Goal: Information Seeking & Learning: Learn about a topic

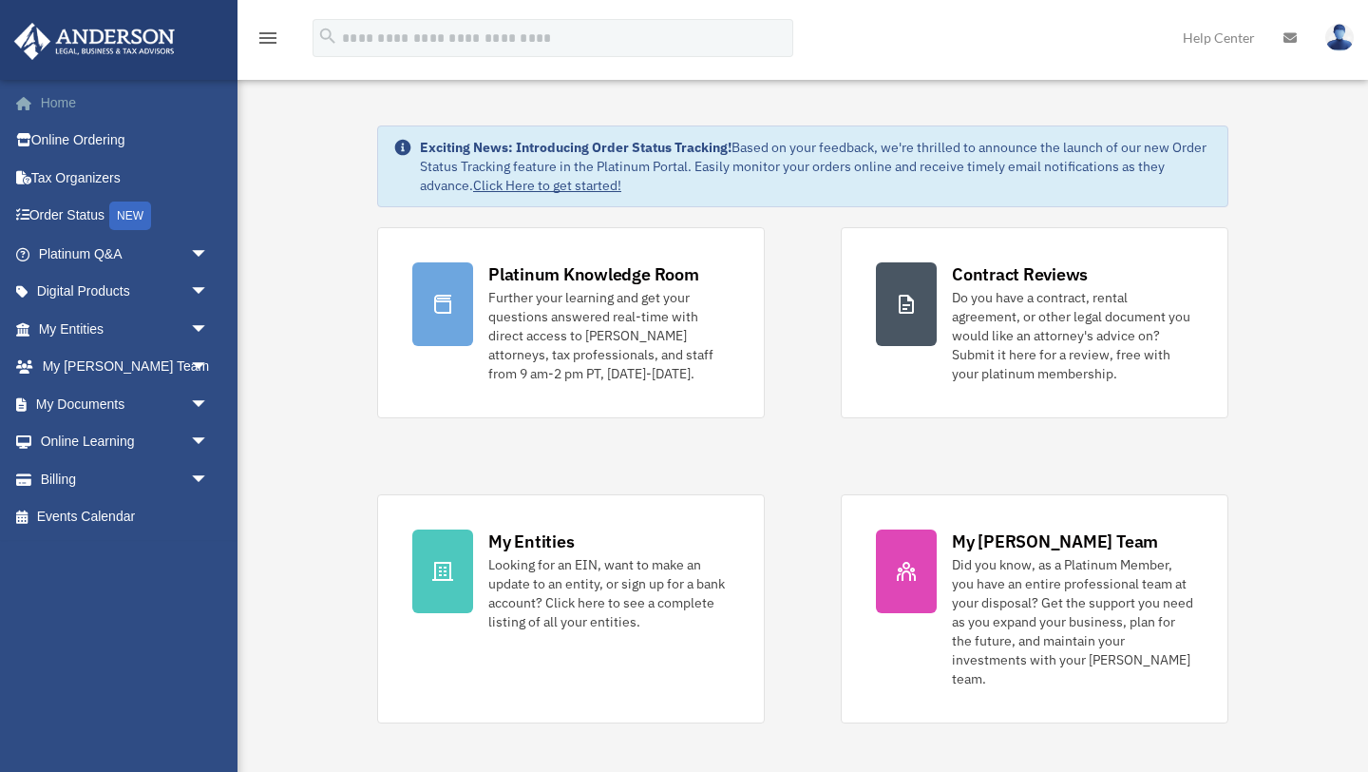
click at [53, 100] on link "Home" at bounding box center [125, 103] width 224 height 38
click at [1334, 35] on img at bounding box center [1339, 38] width 29 height 28
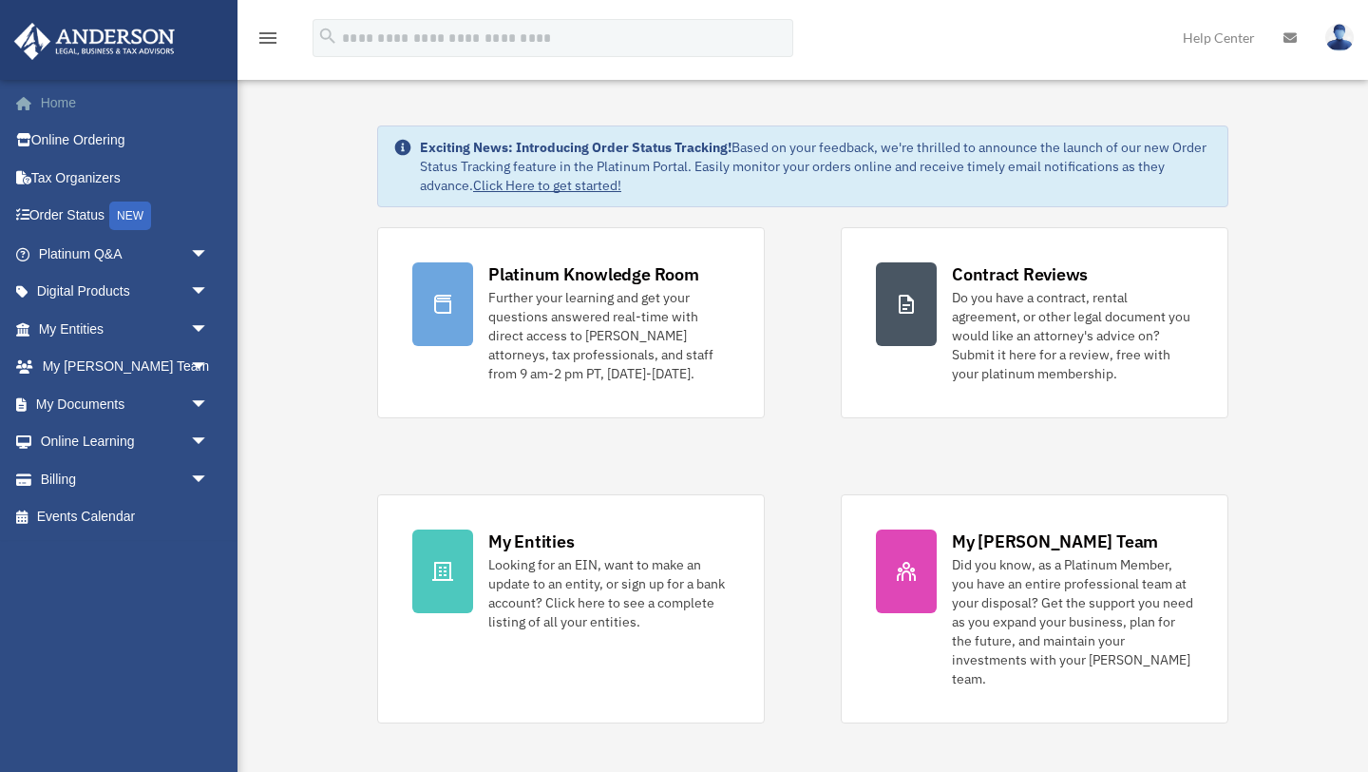
click at [52, 98] on link "Home" at bounding box center [125, 103] width 224 height 38
click at [198, 246] on span "arrow_drop_down" at bounding box center [209, 254] width 38 height 39
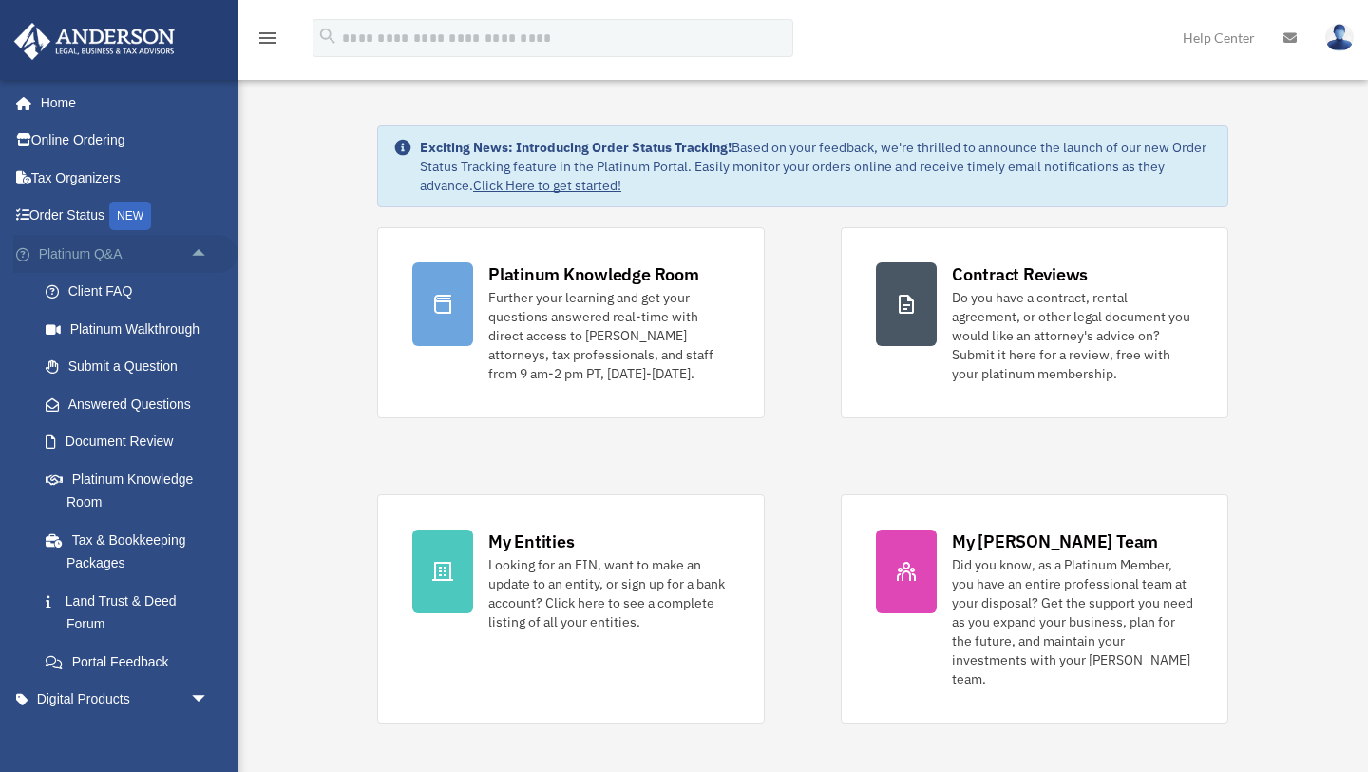
click at [198, 246] on span "arrow_drop_up" at bounding box center [209, 254] width 38 height 39
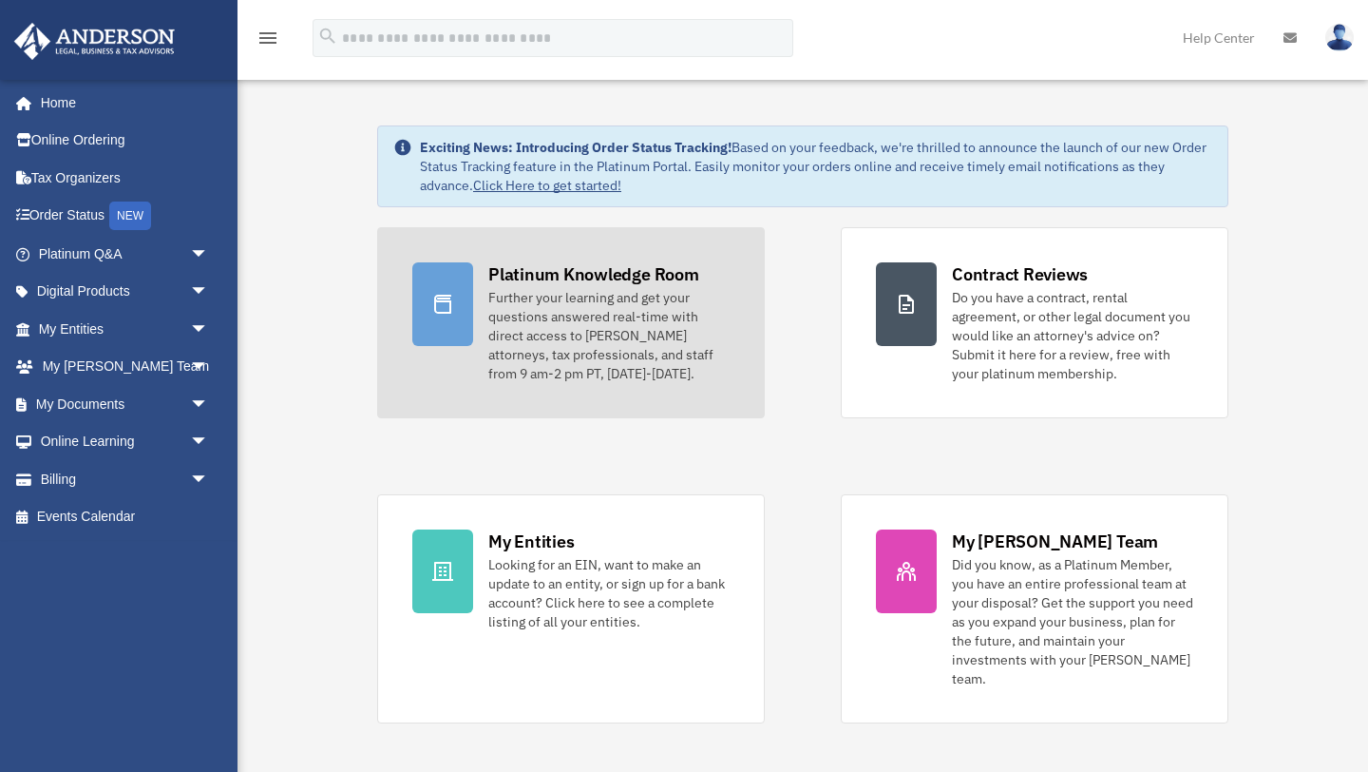
click at [448, 303] on icon at bounding box center [442, 304] width 23 height 23
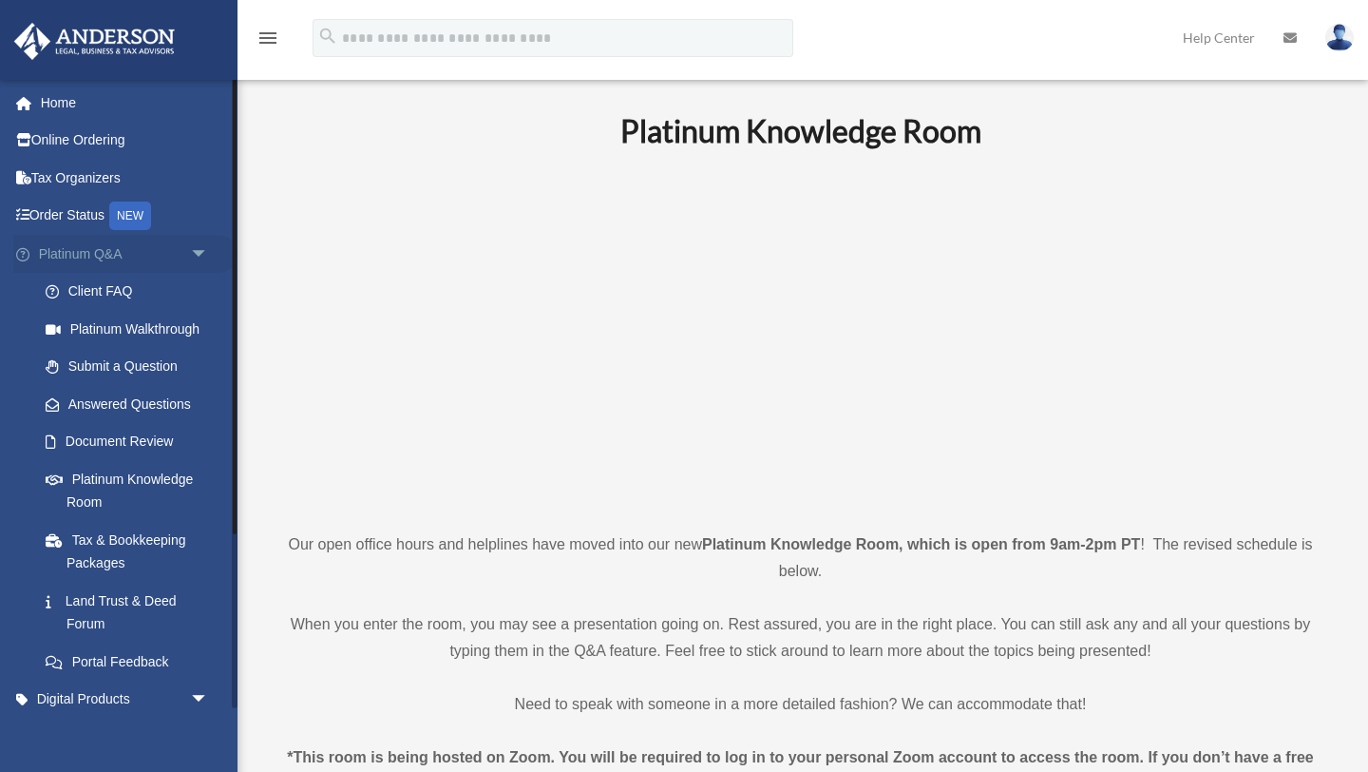
click at [194, 254] on span "arrow_drop_down" at bounding box center [209, 254] width 38 height 39
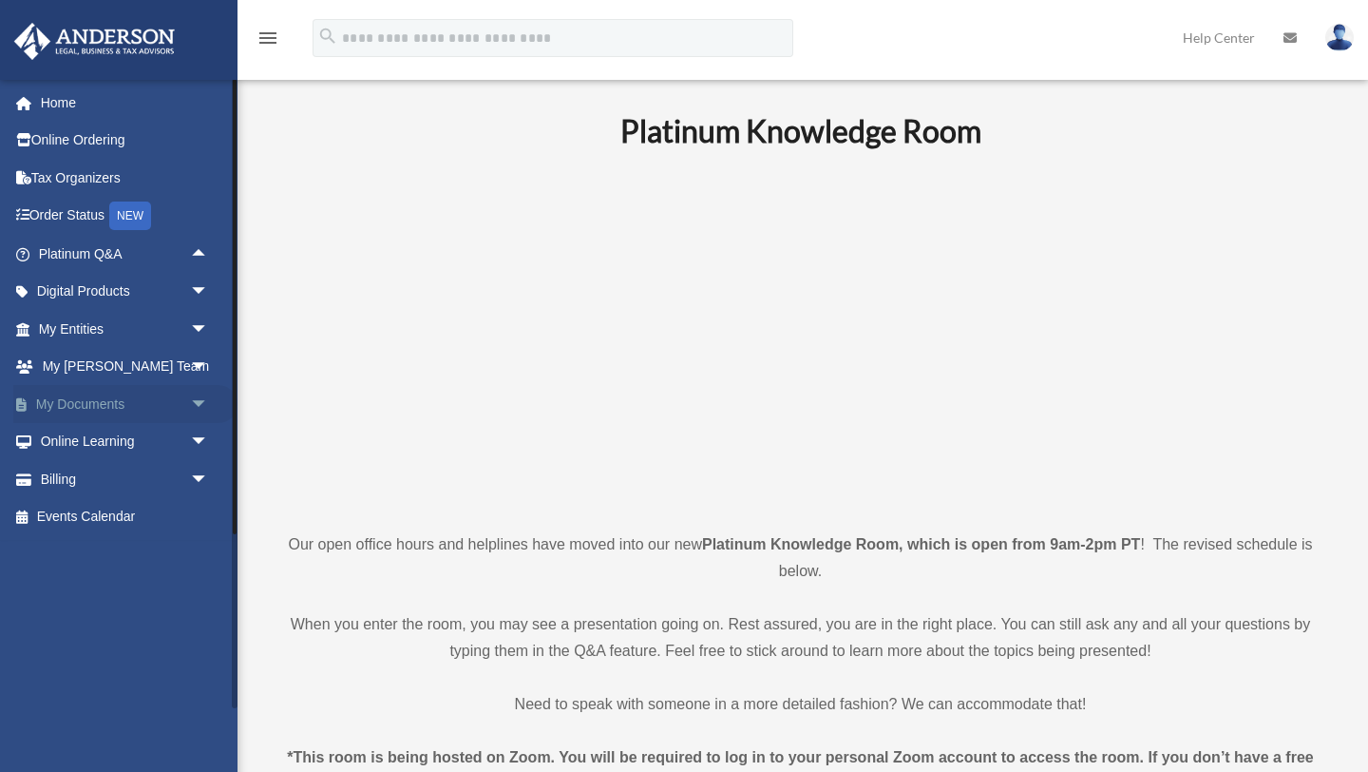
click at [197, 404] on span "arrow_drop_down" at bounding box center [209, 404] width 38 height 39
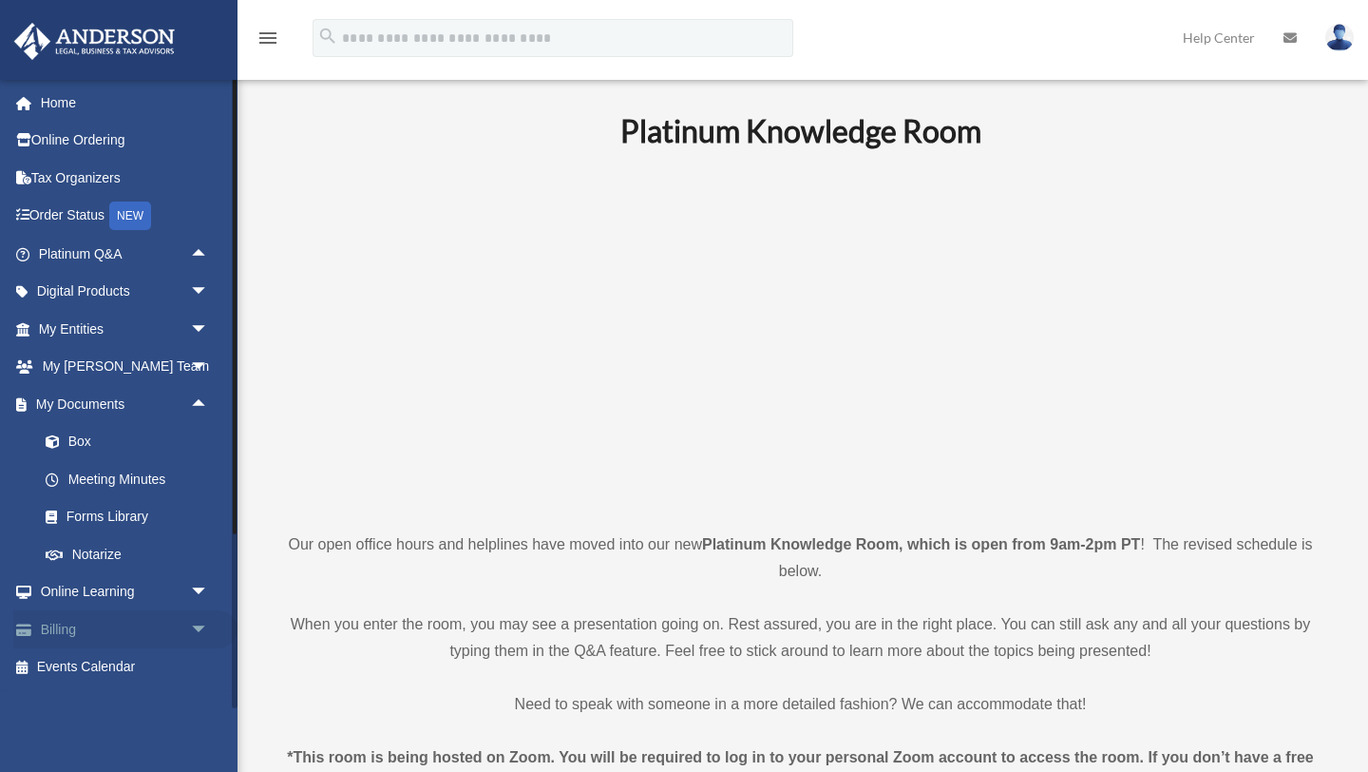
click at [199, 634] on span "arrow_drop_down" at bounding box center [209, 629] width 38 height 39
click at [201, 591] on span "arrow_drop_down" at bounding box center [209, 592] width 38 height 39
click at [201, 591] on span "arrow_drop_up" at bounding box center [209, 592] width 38 height 39
click at [200, 630] on span "arrow_drop_up" at bounding box center [209, 629] width 38 height 39
click at [205, 404] on span "arrow_drop_up" at bounding box center [209, 404] width 38 height 39
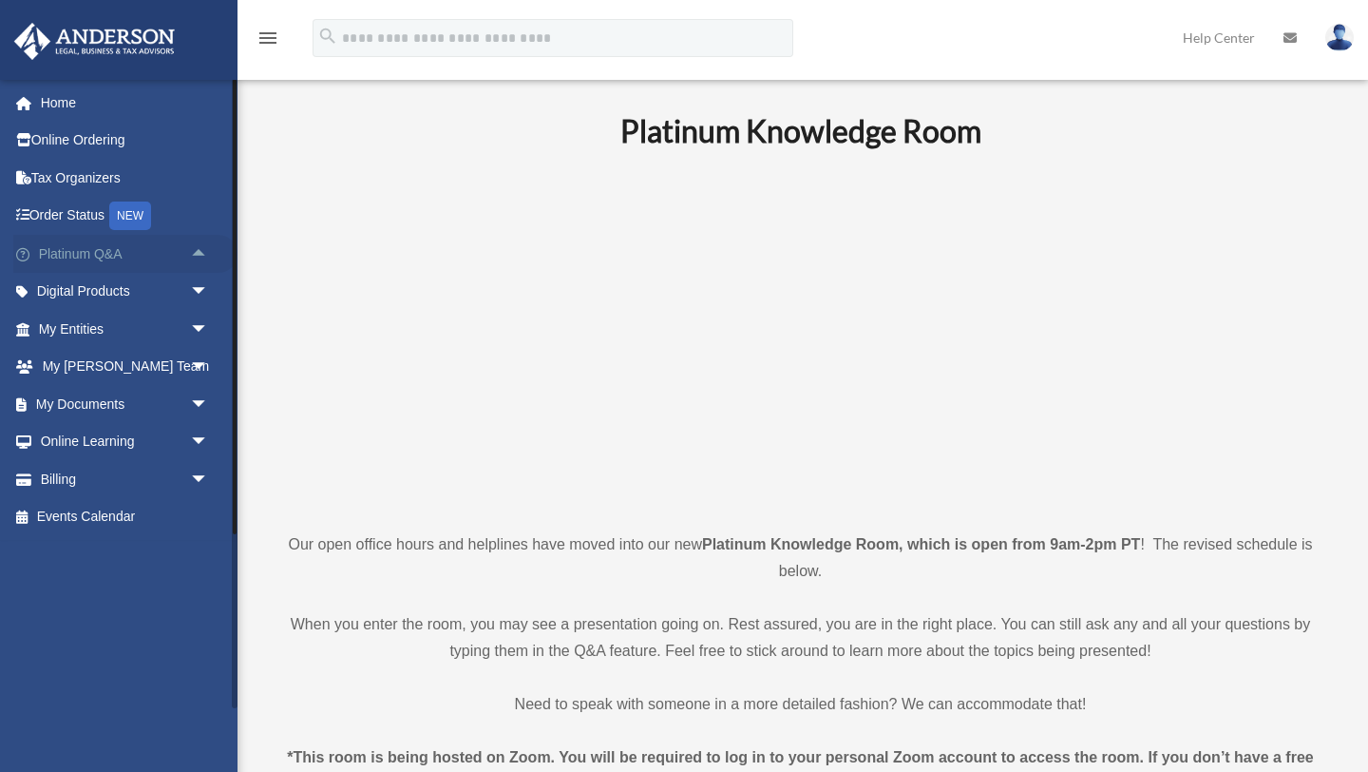
click at [202, 251] on span "arrow_drop_up" at bounding box center [209, 254] width 38 height 39
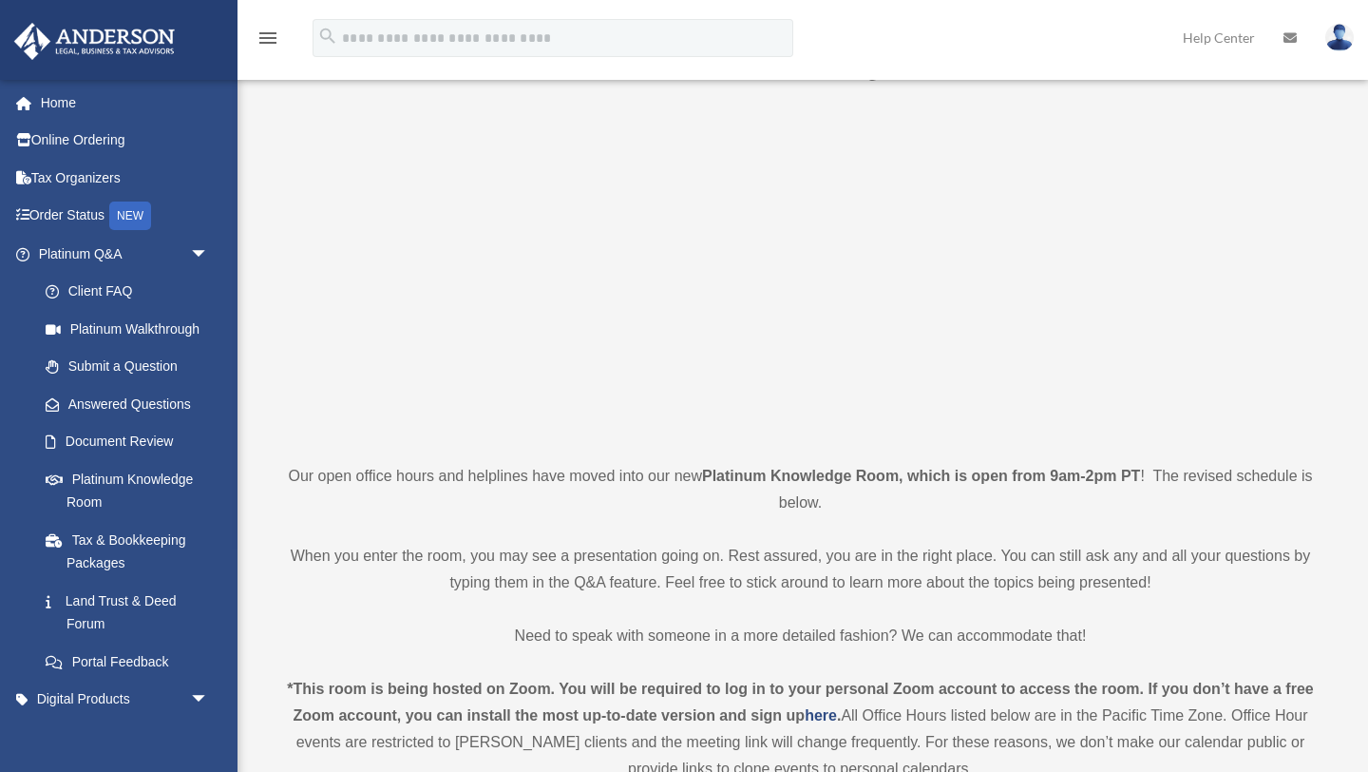
scroll to position [69, 0]
click at [89, 368] on link "Submit a Question" at bounding box center [132, 367] width 211 height 38
click at [147, 363] on link "Submit a Question" at bounding box center [132, 367] width 211 height 38
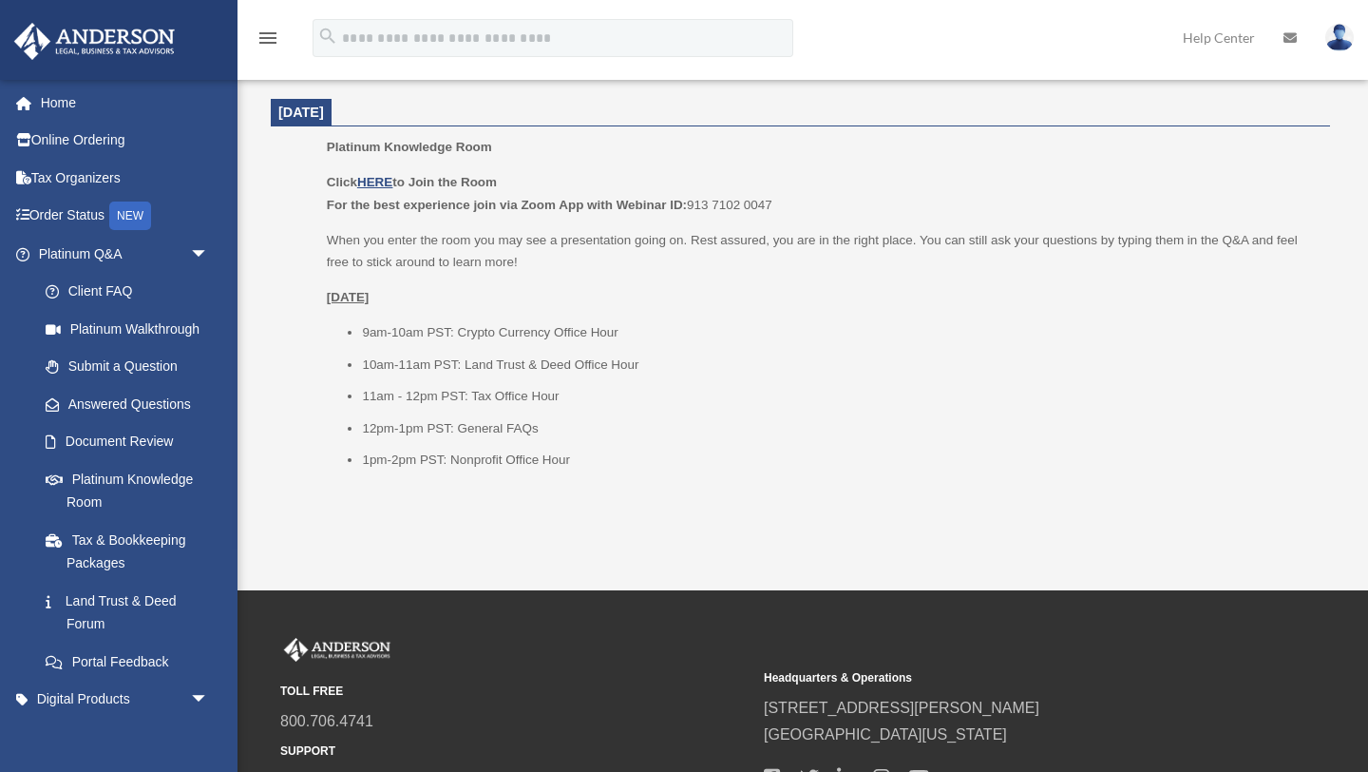
scroll to position [2660, 0]
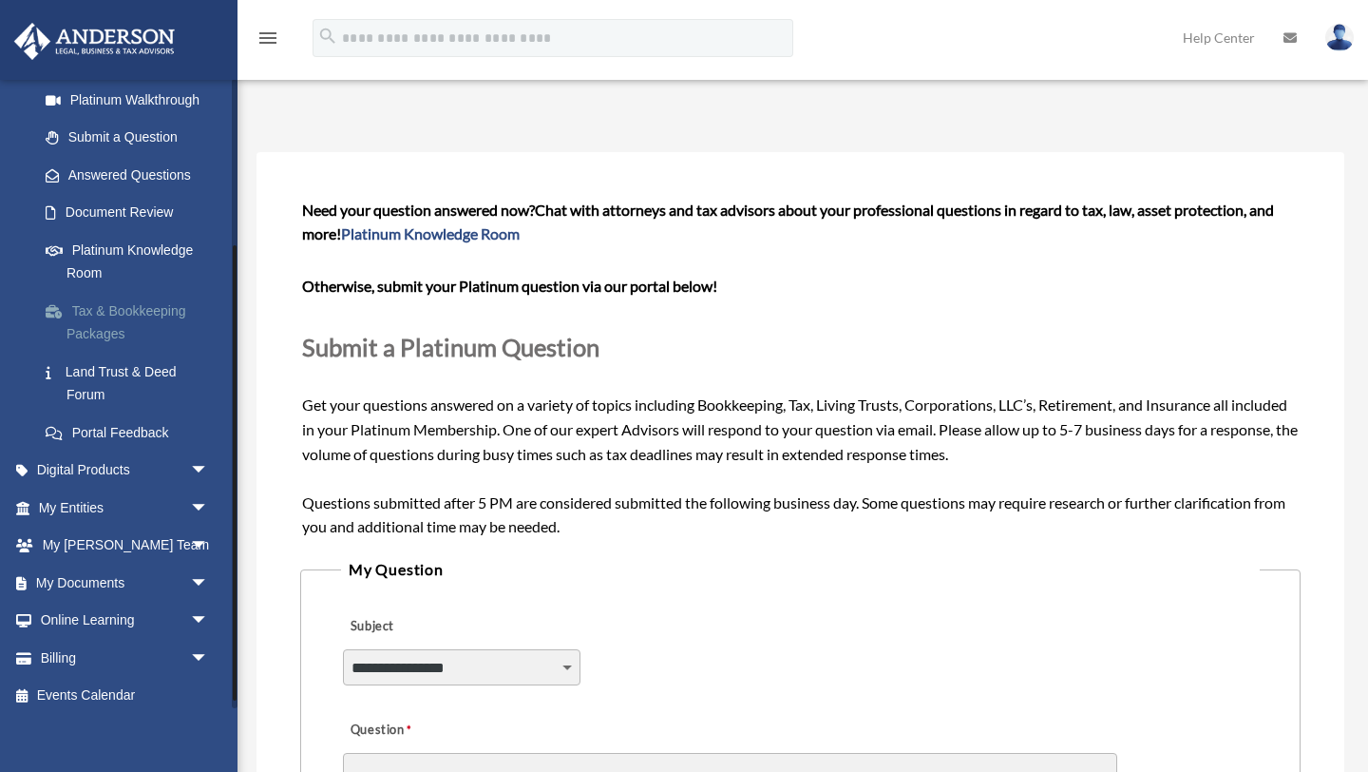
scroll to position [239, 0]
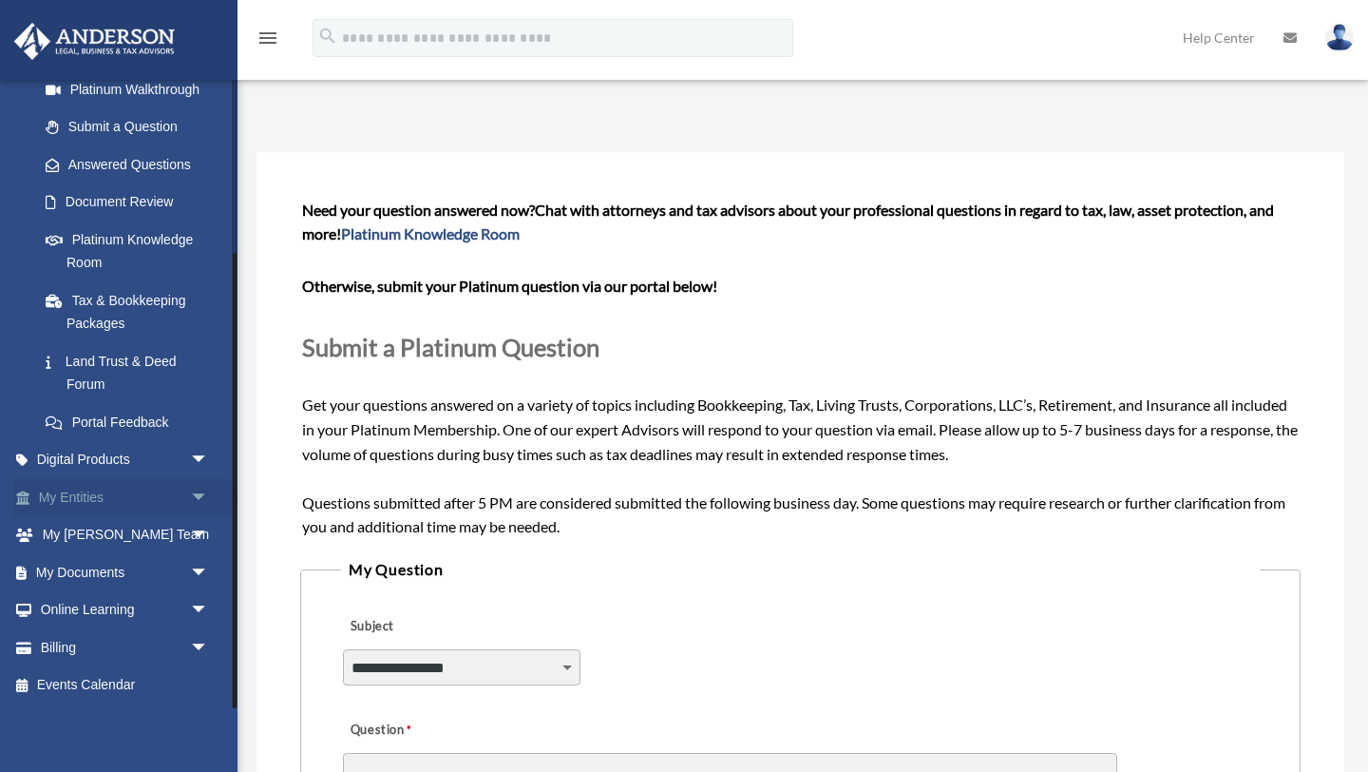
click at [201, 496] on span "arrow_drop_down" at bounding box center [209, 497] width 38 height 39
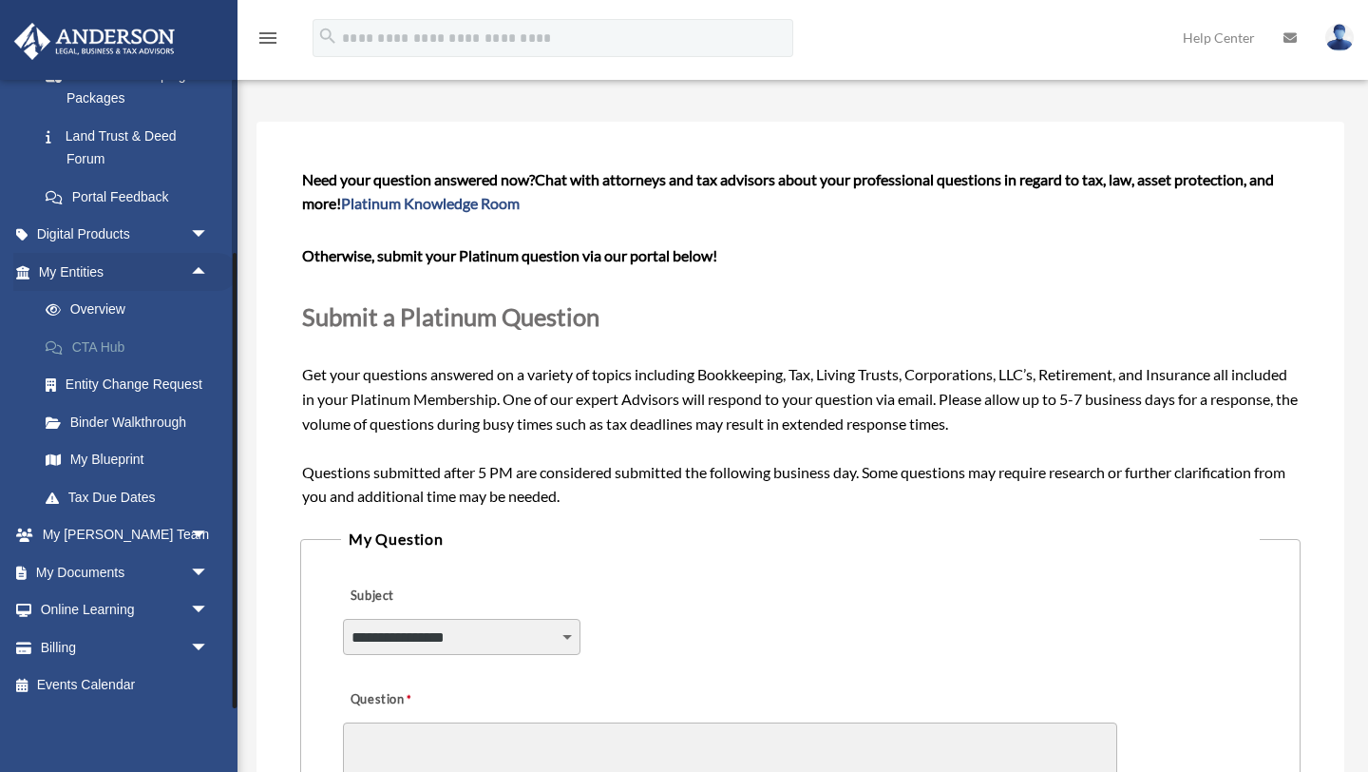
scroll to position [31, 0]
click at [204, 574] on span "arrow_drop_down" at bounding box center [209, 572] width 38 height 39
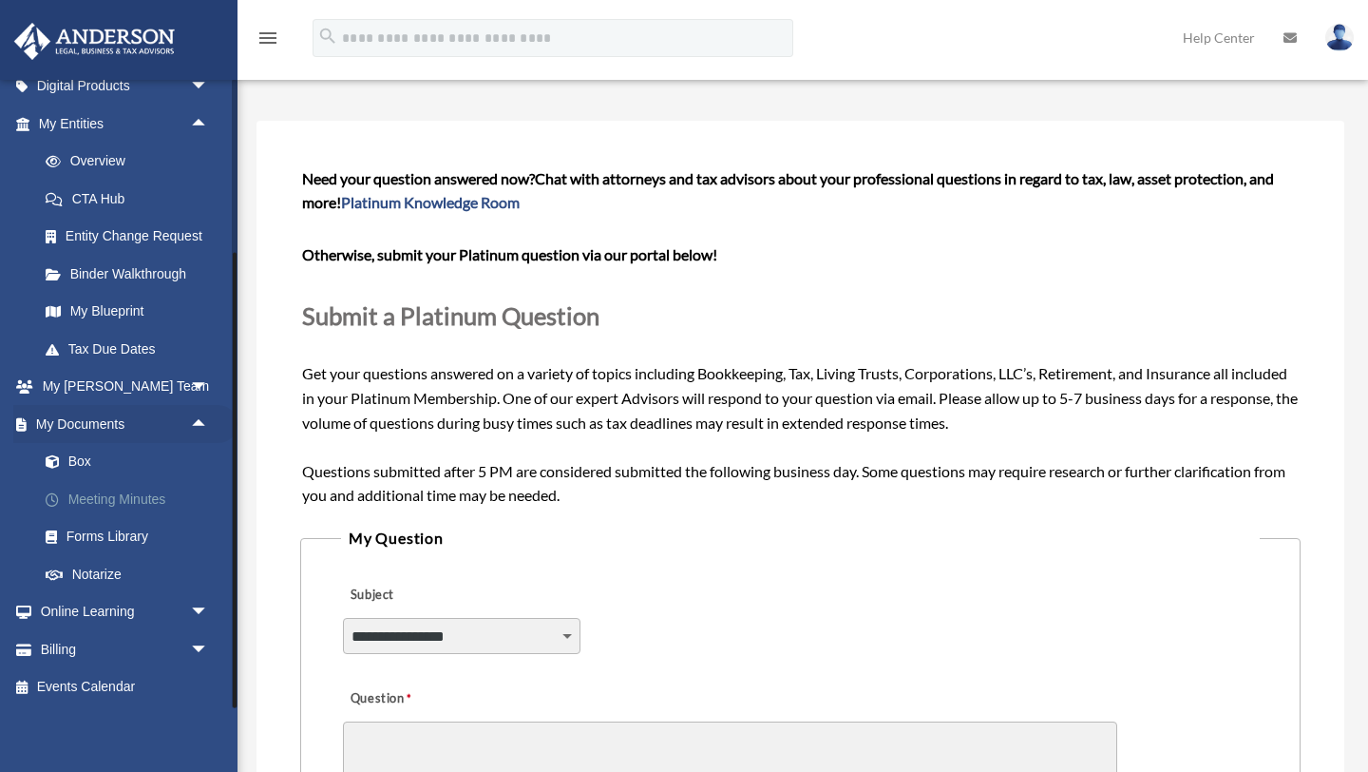
scroll to position [615, 0]
click at [73, 456] on link "Box" at bounding box center [132, 460] width 211 height 38
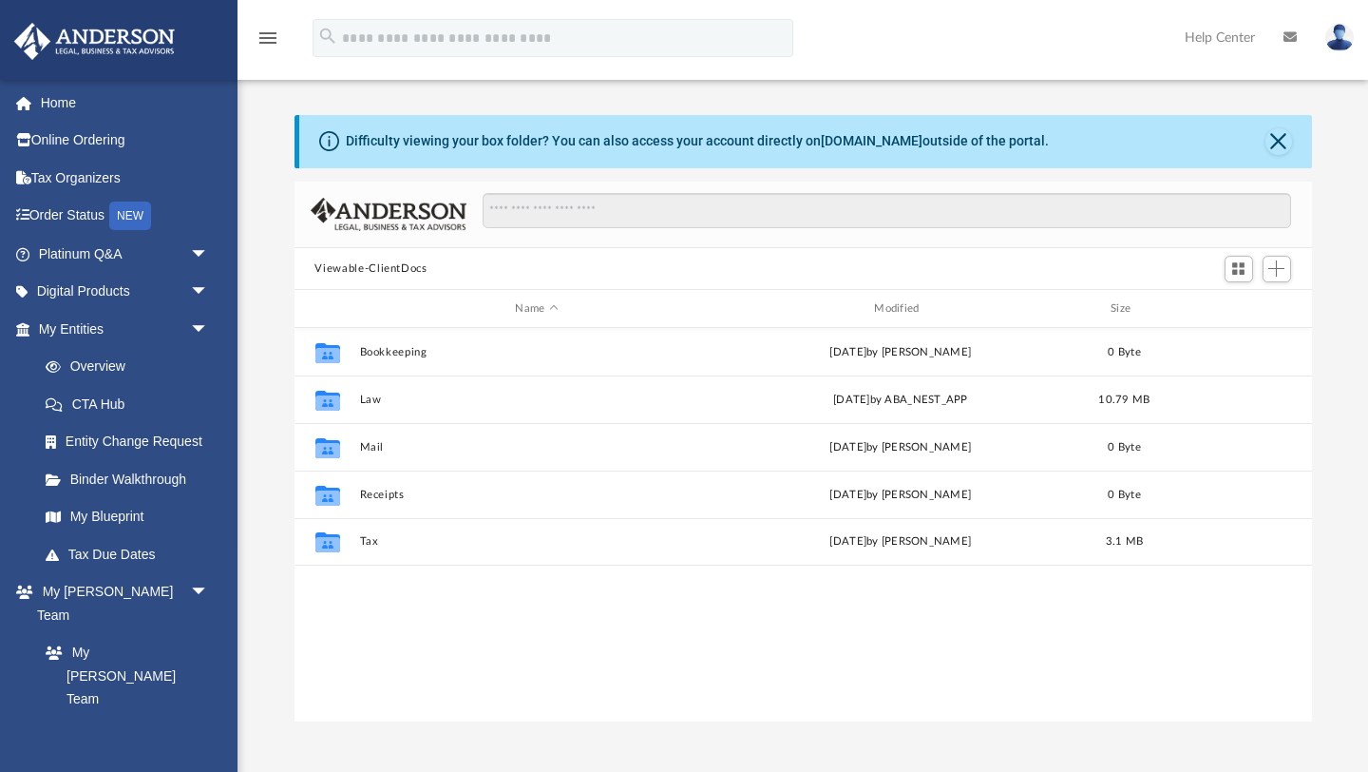
scroll to position [1, 1]
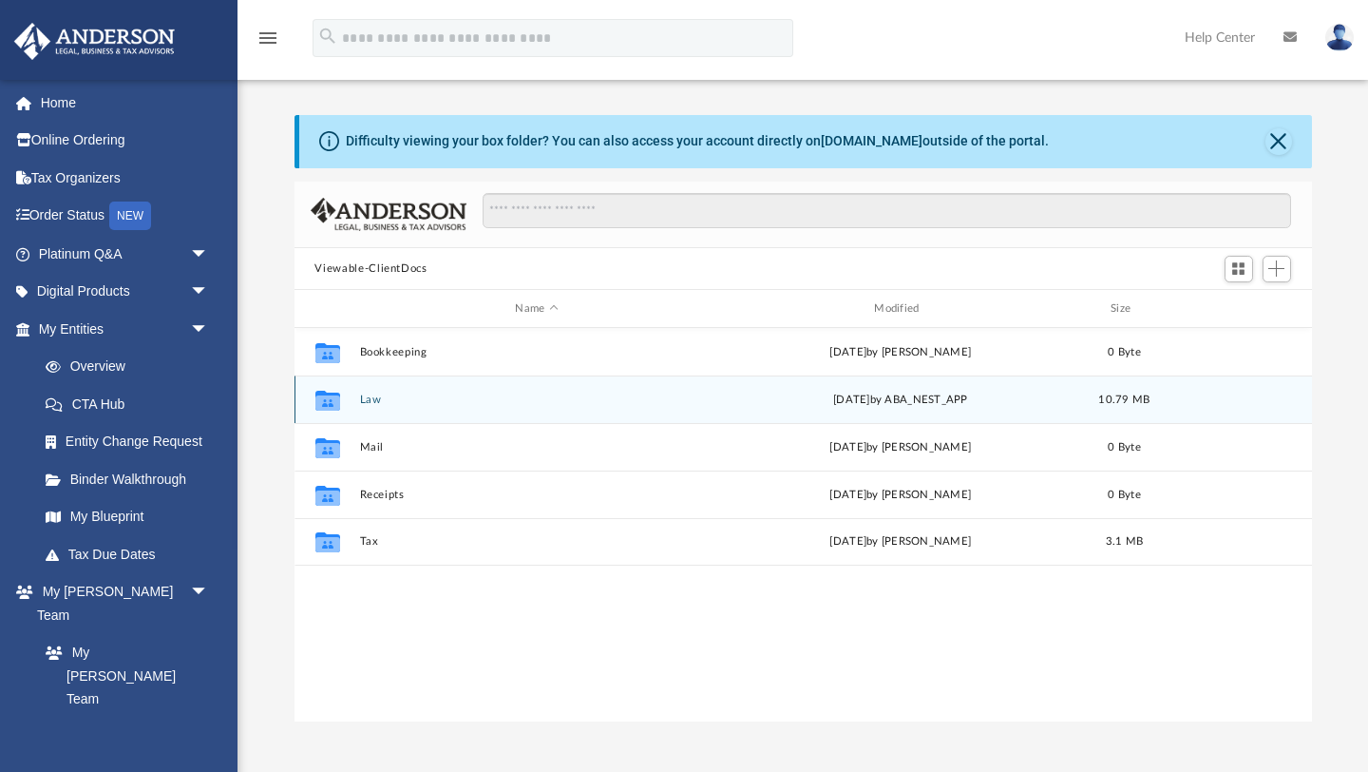
click at [372, 401] on button "Law" at bounding box center [536, 399] width 355 height 12
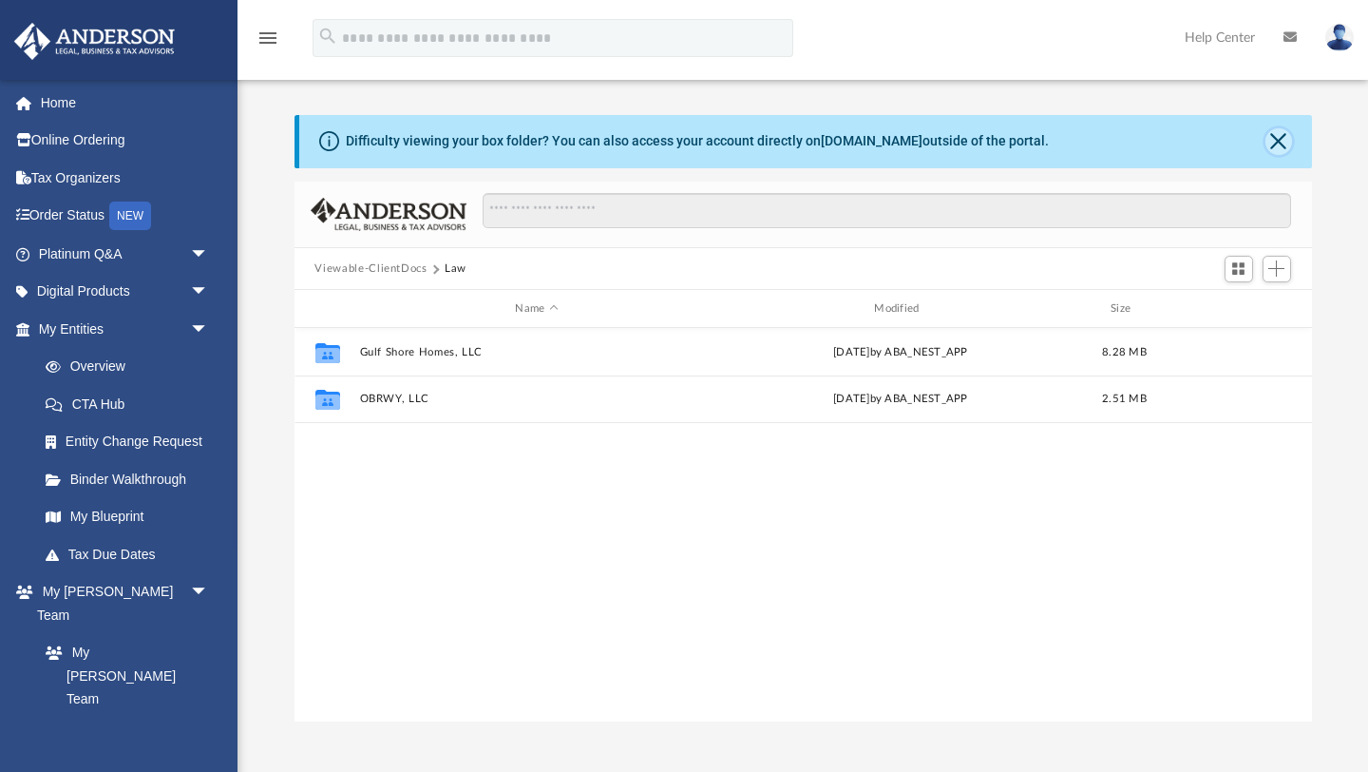
click at [1279, 137] on button "Close" at bounding box center [1279, 141] width 27 height 27
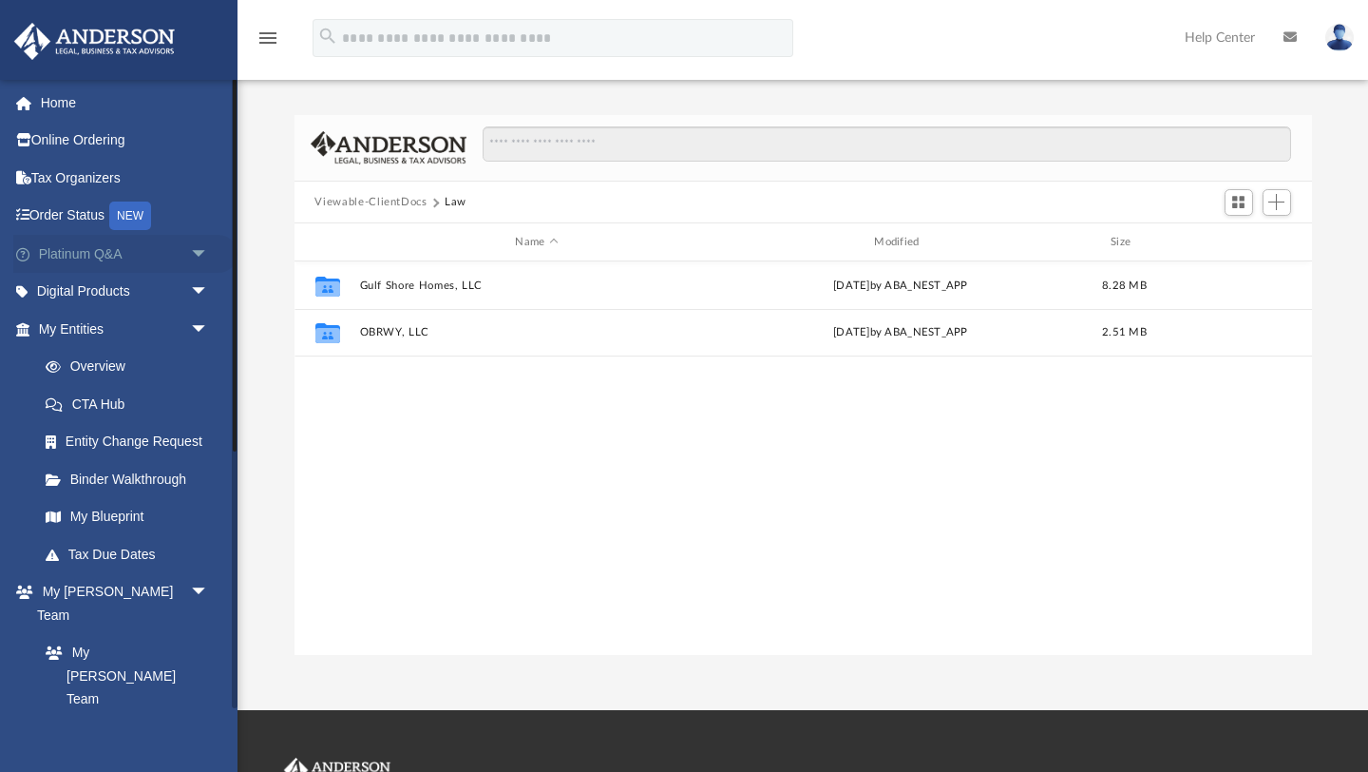
click at [198, 254] on span "arrow_drop_down" at bounding box center [209, 254] width 38 height 39
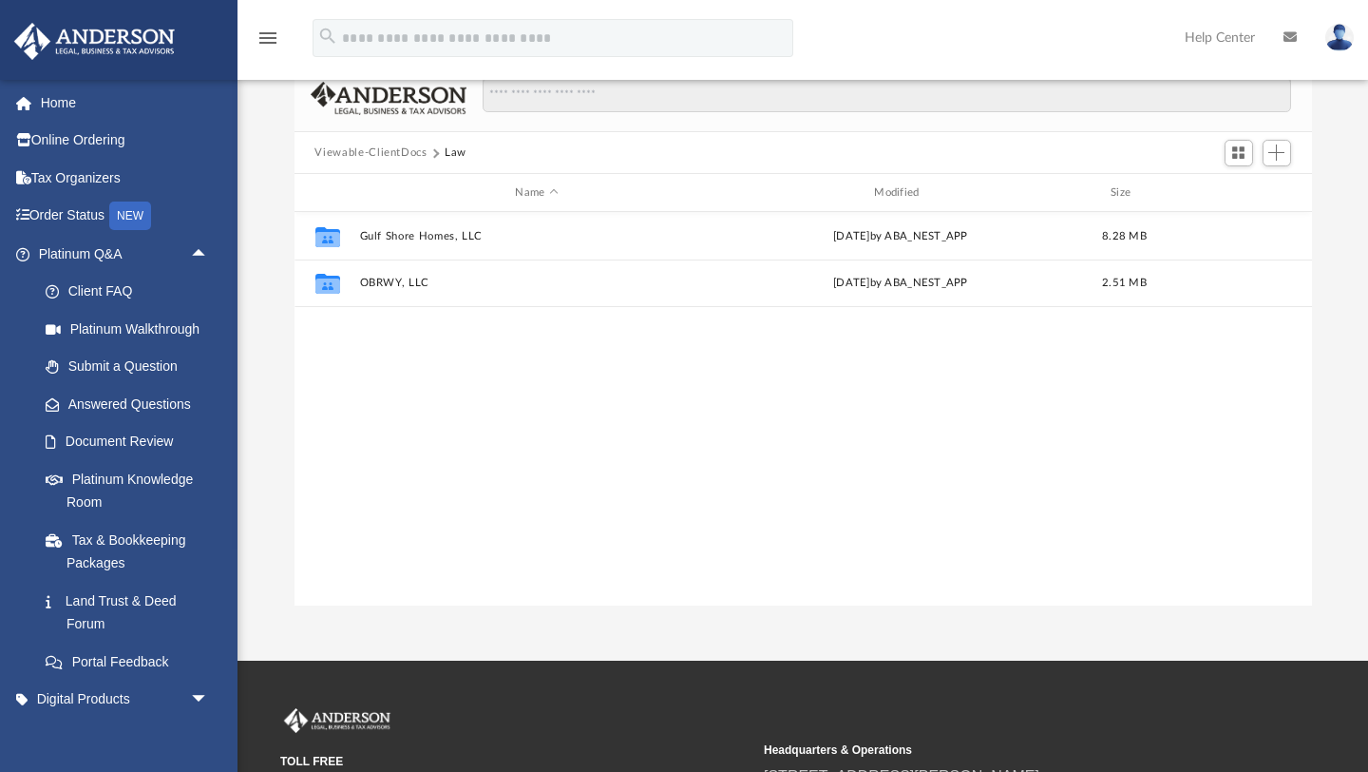
scroll to position [0, 0]
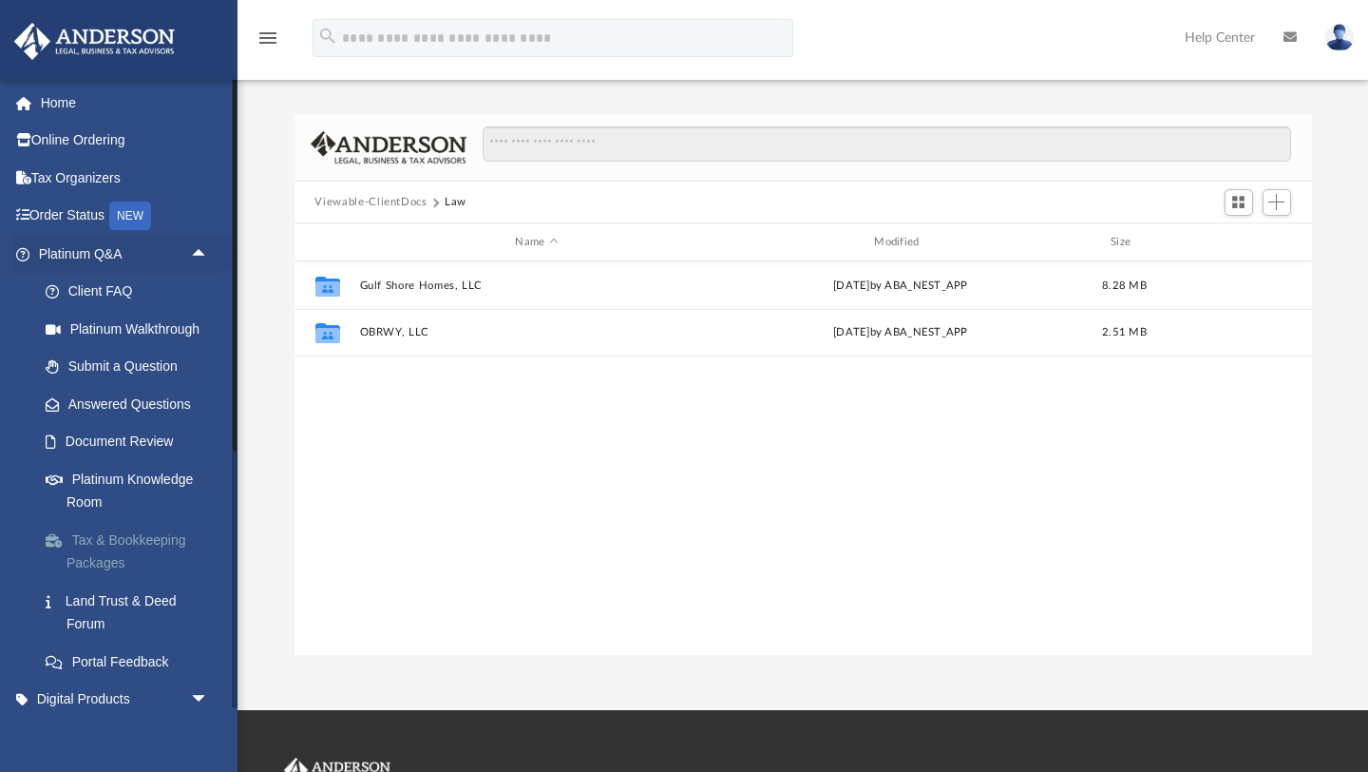
click at [105, 532] on link "Tax & Bookkeeping Packages" at bounding box center [132, 551] width 211 height 61
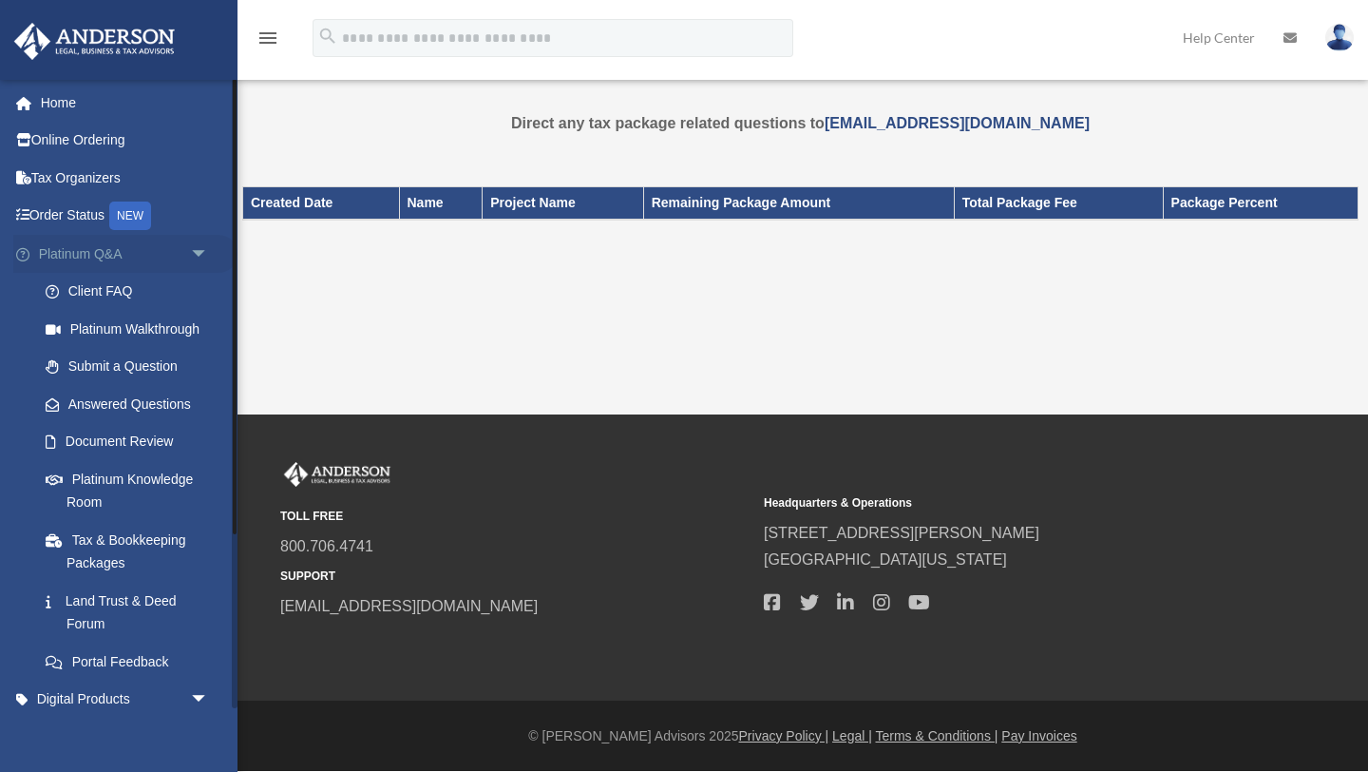
click at [198, 251] on span "arrow_drop_down" at bounding box center [209, 254] width 38 height 39
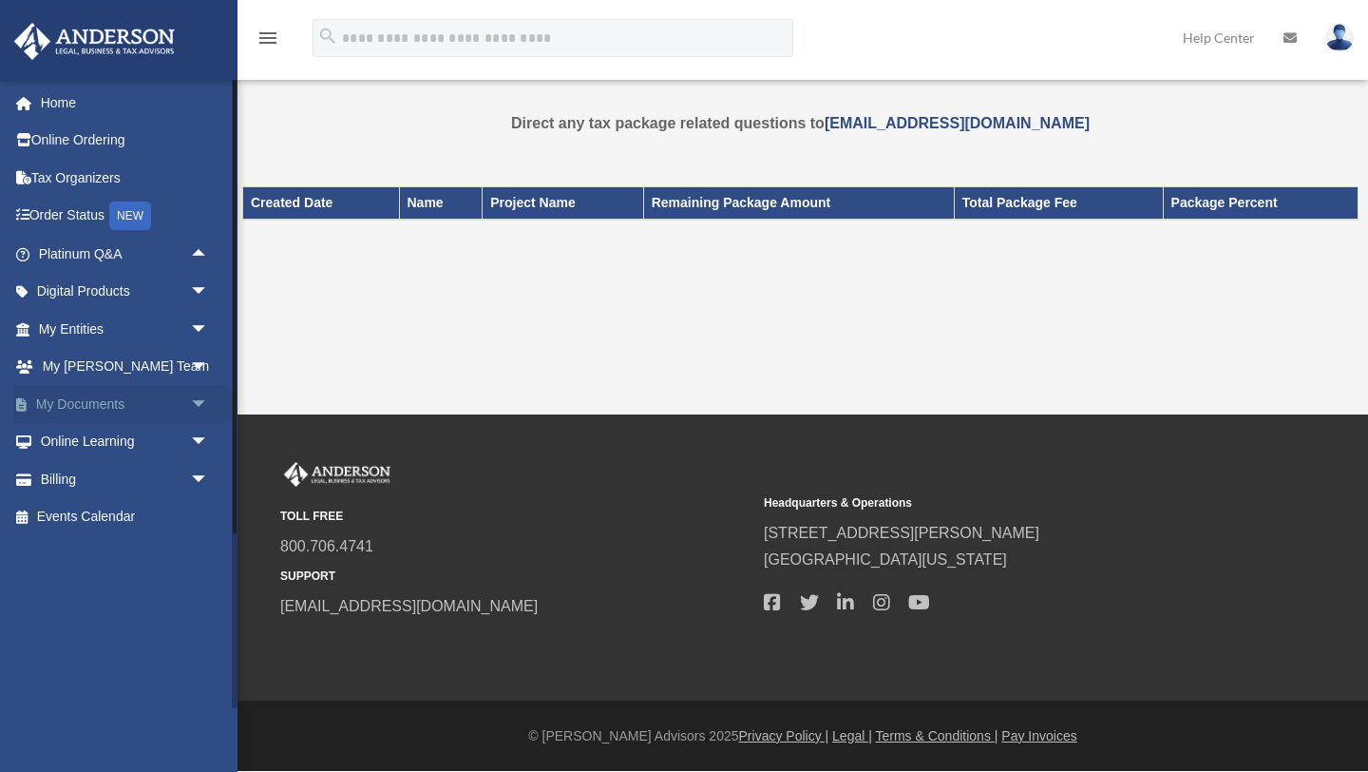
click at [120, 402] on link "My Documents arrow_drop_down" at bounding box center [125, 404] width 224 height 38
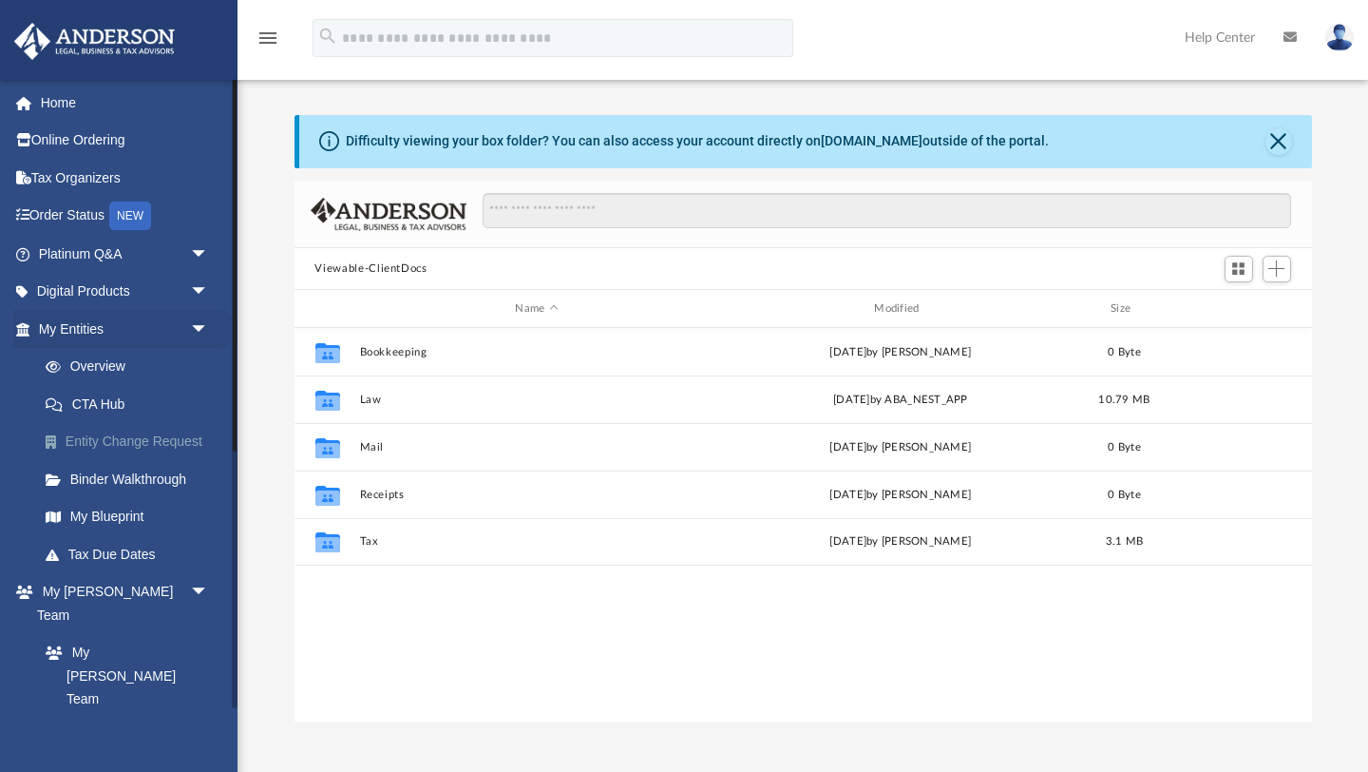
scroll to position [432, 1018]
